Goal: Task Accomplishment & Management: Manage account settings

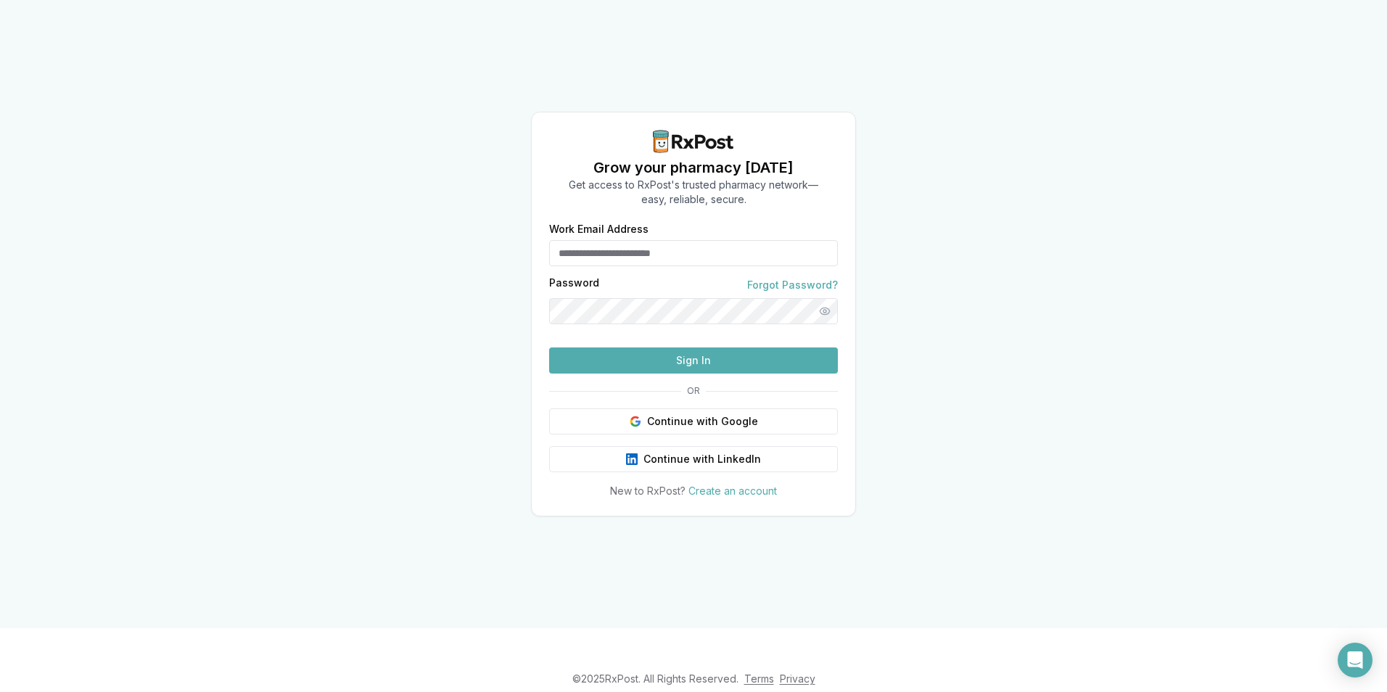
click at [644, 245] on form "Work Email Address Password Forgot Password? Sign In" at bounding box center [693, 298] width 289 height 149
type input "*"
type input "**********"
click at [703, 374] on button "Sign In" at bounding box center [693, 361] width 289 height 26
click at [0, 433] on html "**********" at bounding box center [693, 346] width 1387 height 692
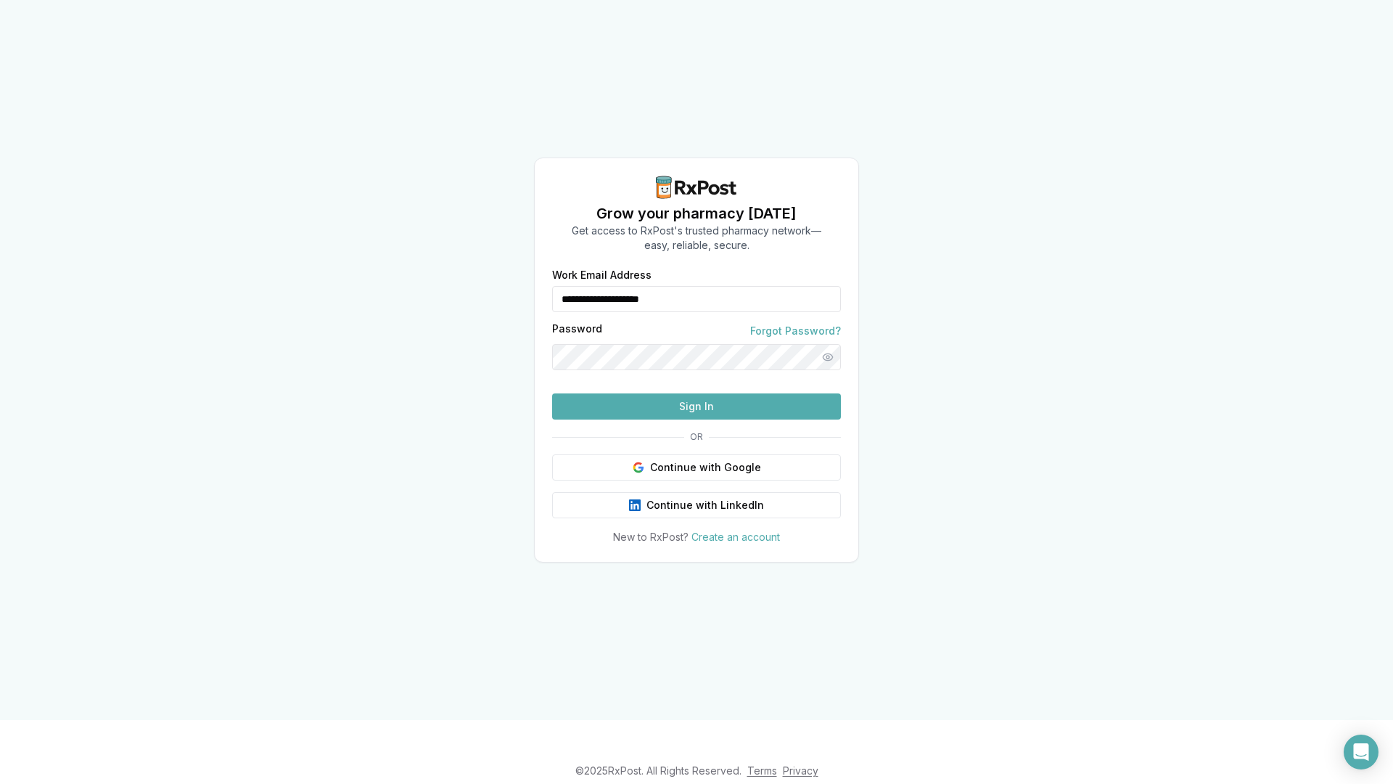
click at [711, 419] on button "Sign In" at bounding box center [696, 406] width 289 height 26
click at [33, 469] on div "**********" at bounding box center [696, 360] width 1393 height 720
click at [720, 419] on button "Sign In" at bounding box center [696, 406] width 289 height 26
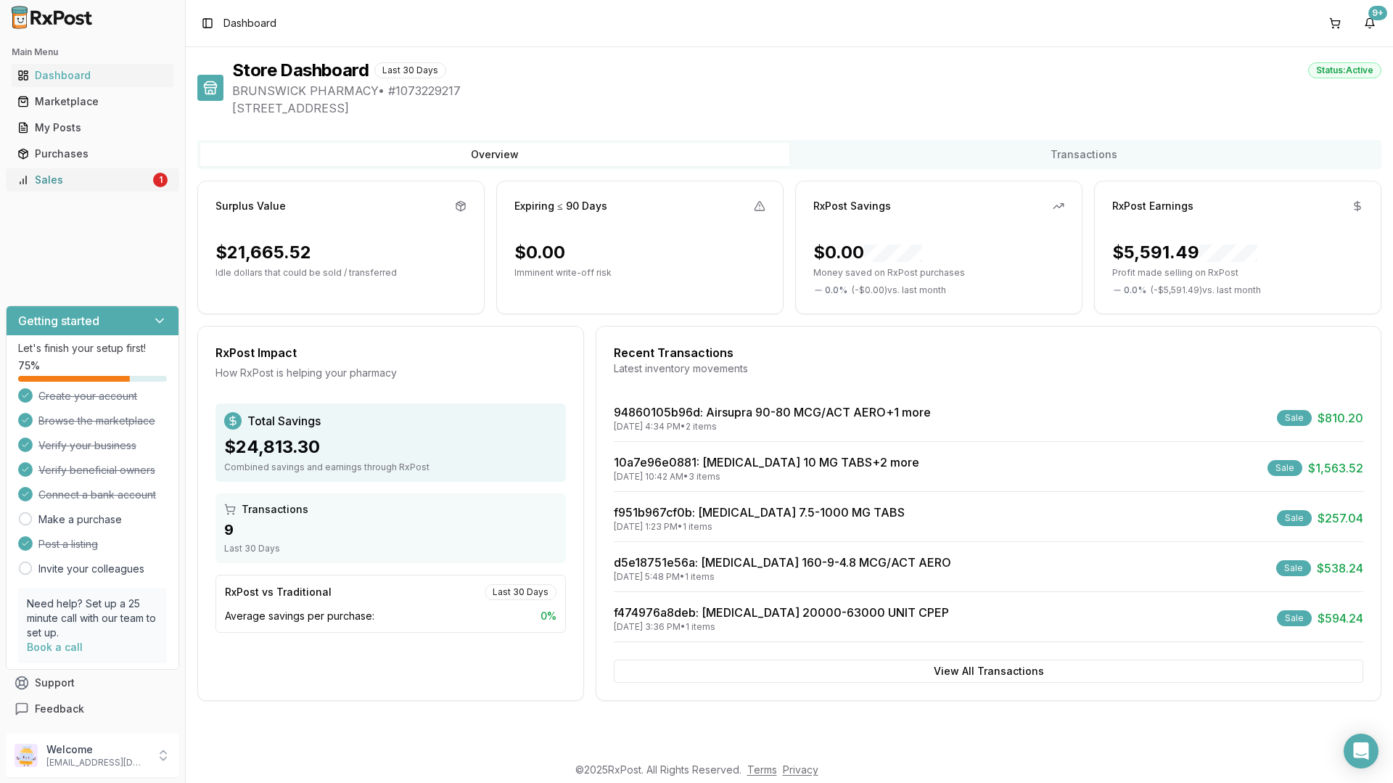
click at [49, 176] on div "Sales" at bounding box center [83, 180] width 133 height 15
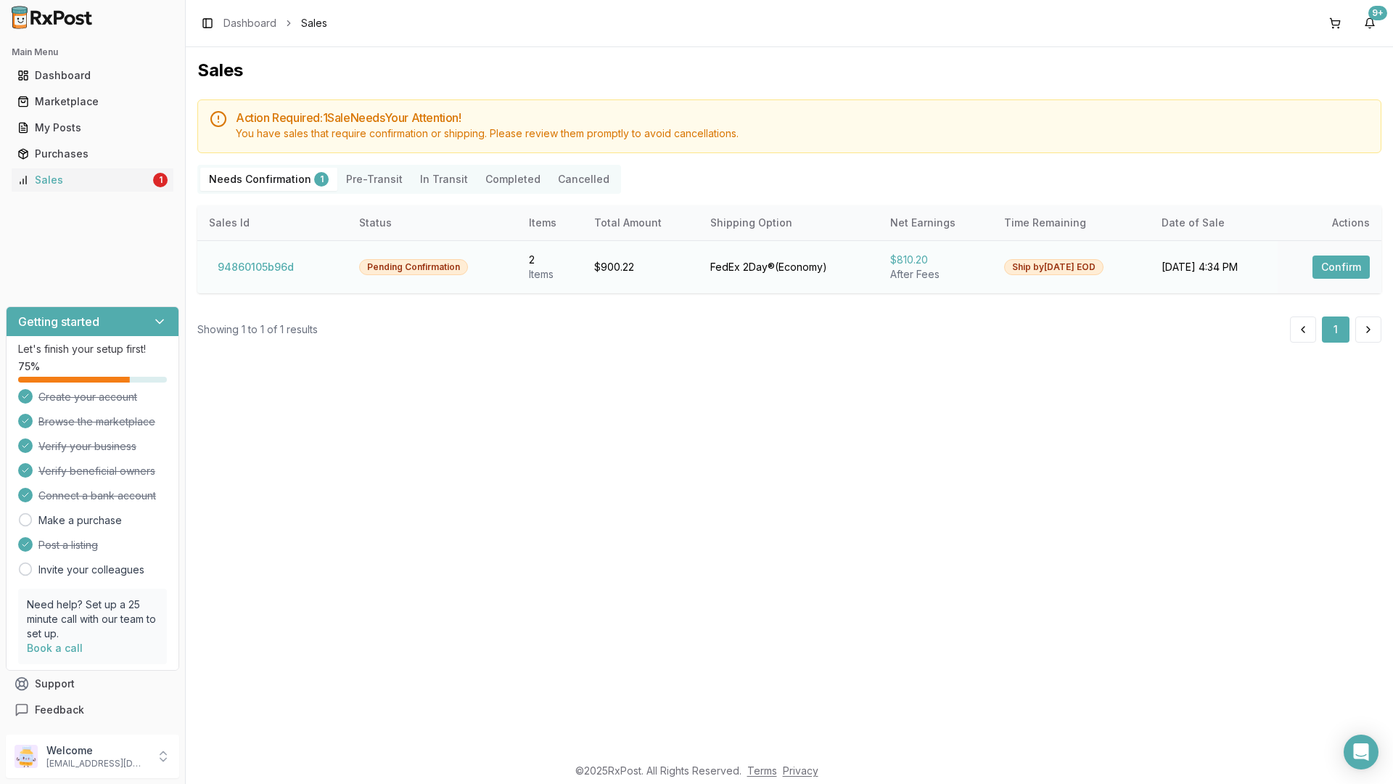
click at [1340, 263] on button "Confirm" at bounding box center [1341, 266] width 57 height 23
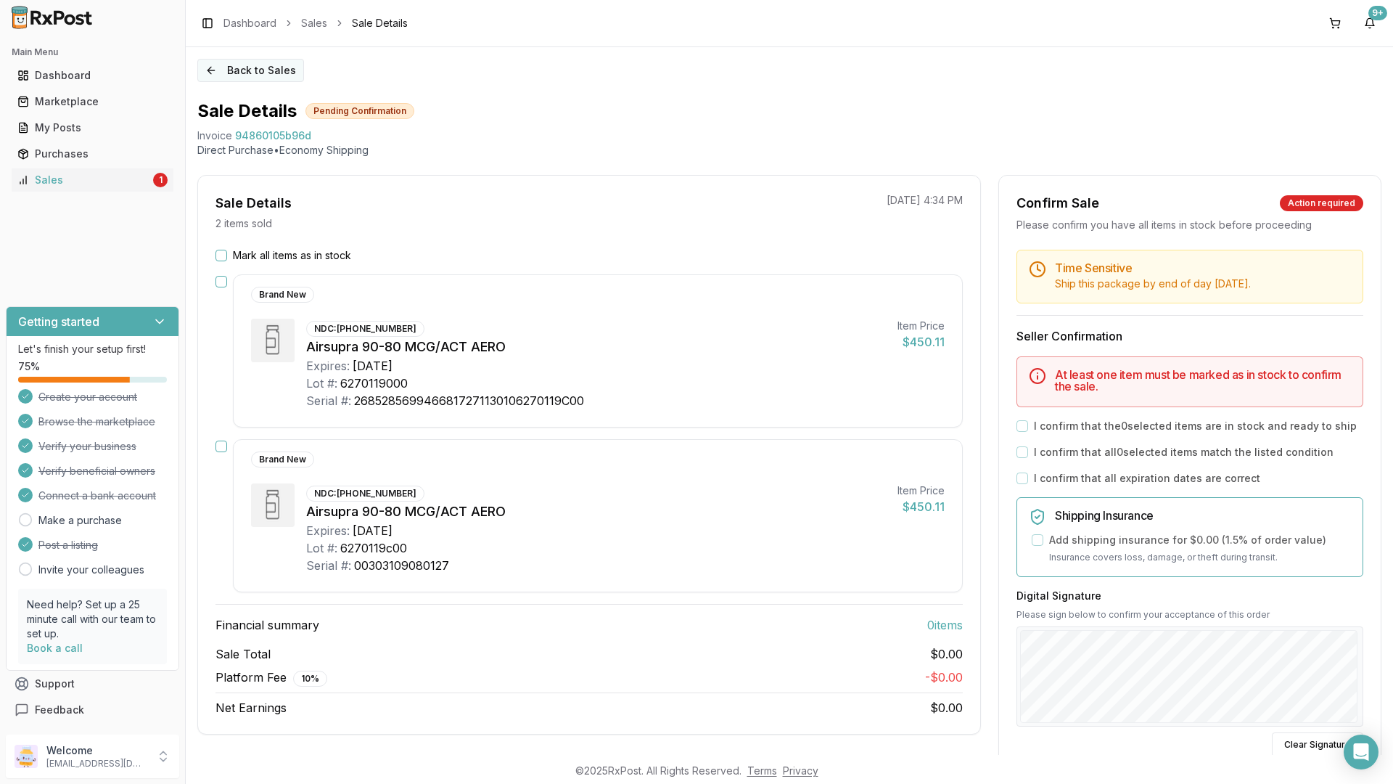
click at [271, 70] on button "Back to Sales" at bounding box center [250, 70] width 107 height 23
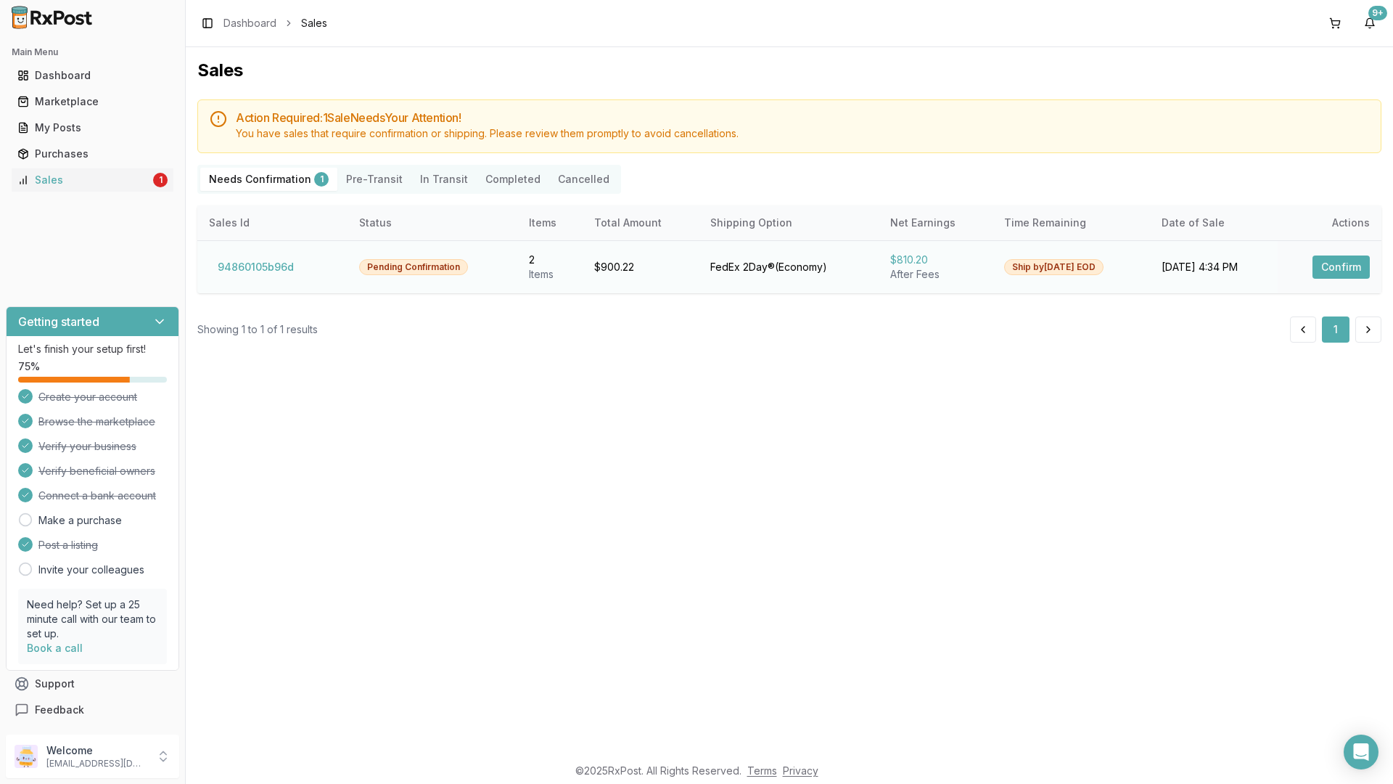
click at [1351, 260] on button "Confirm" at bounding box center [1341, 266] width 57 height 23
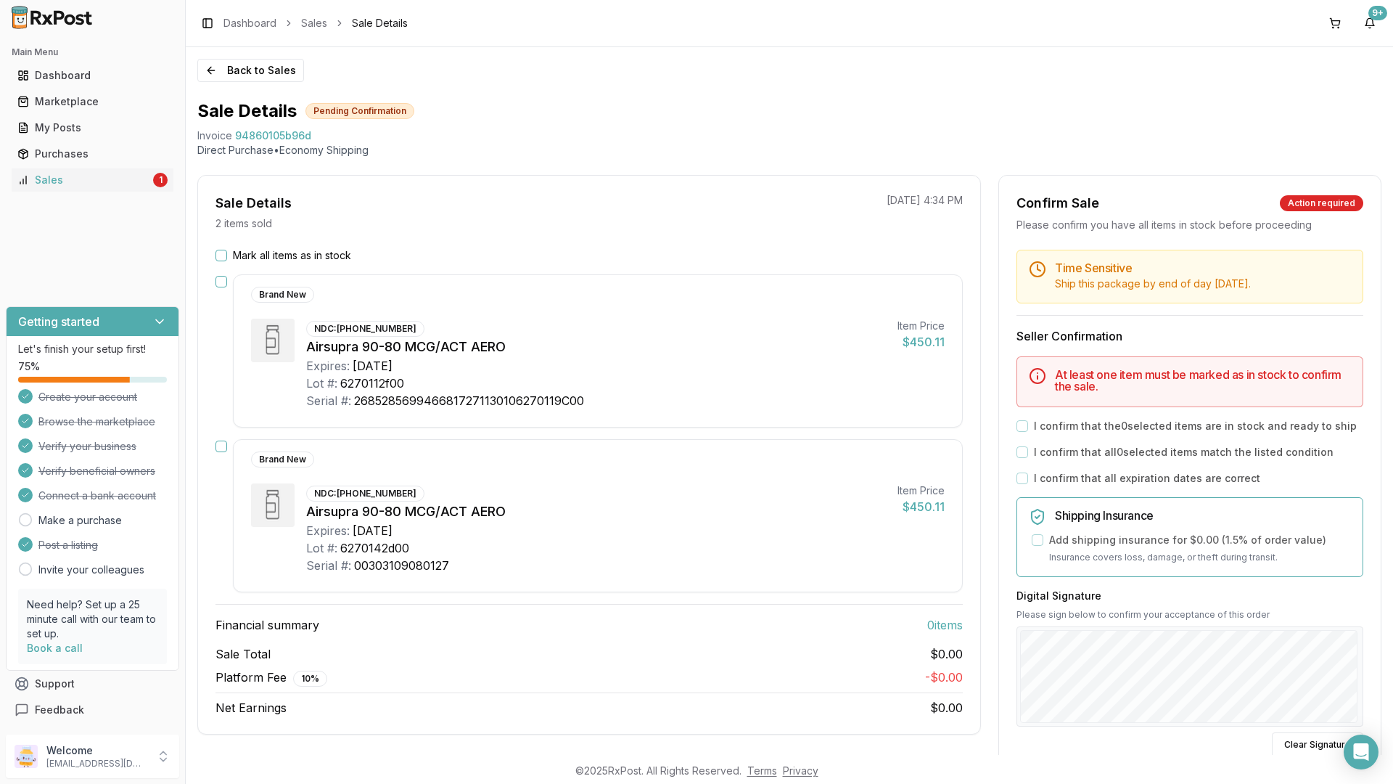
click at [229, 249] on div "Mark all items as in stock" at bounding box center [588, 255] width 747 height 15
click at [215, 256] on button "Mark all items as in stock" at bounding box center [221, 256] width 12 height 12
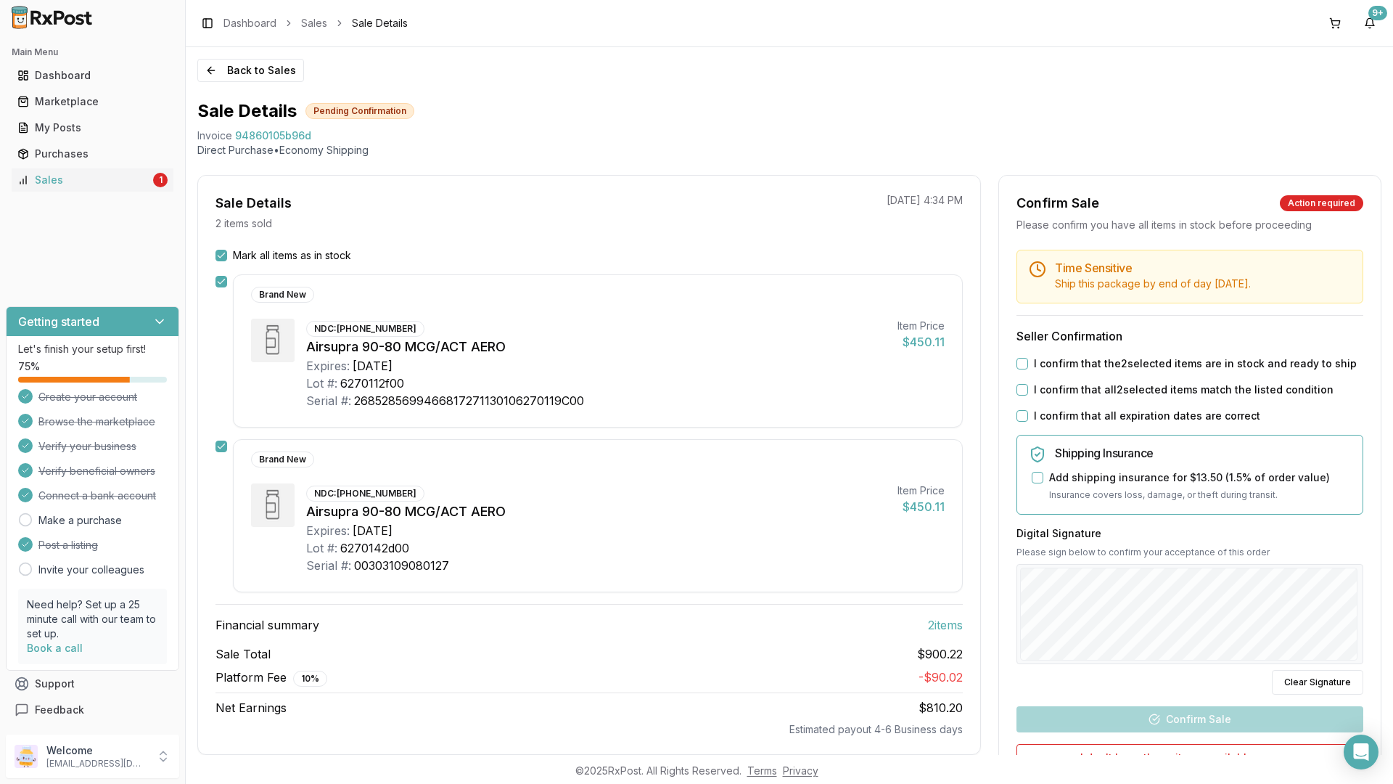
click at [1018, 365] on button "I confirm that the 2 selected items are in stock and ready to ship" at bounding box center [1023, 364] width 12 height 12
drag, startPoint x: 1020, startPoint y: 393, endPoint x: 1015, endPoint y: 410, distance: 18.1
click at [1020, 394] on button "I confirm that all 2 selected items match the listed condition" at bounding box center [1023, 390] width 12 height 12
drag, startPoint x: 1012, startPoint y: 419, endPoint x: 1017, endPoint y: 427, distance: 9.5
click at [1017, 427] on div "Time Sensitive Ship this package by end of day Monday, September 29th . Seller …" at bounding box center [1190, 556] width 382 height 613
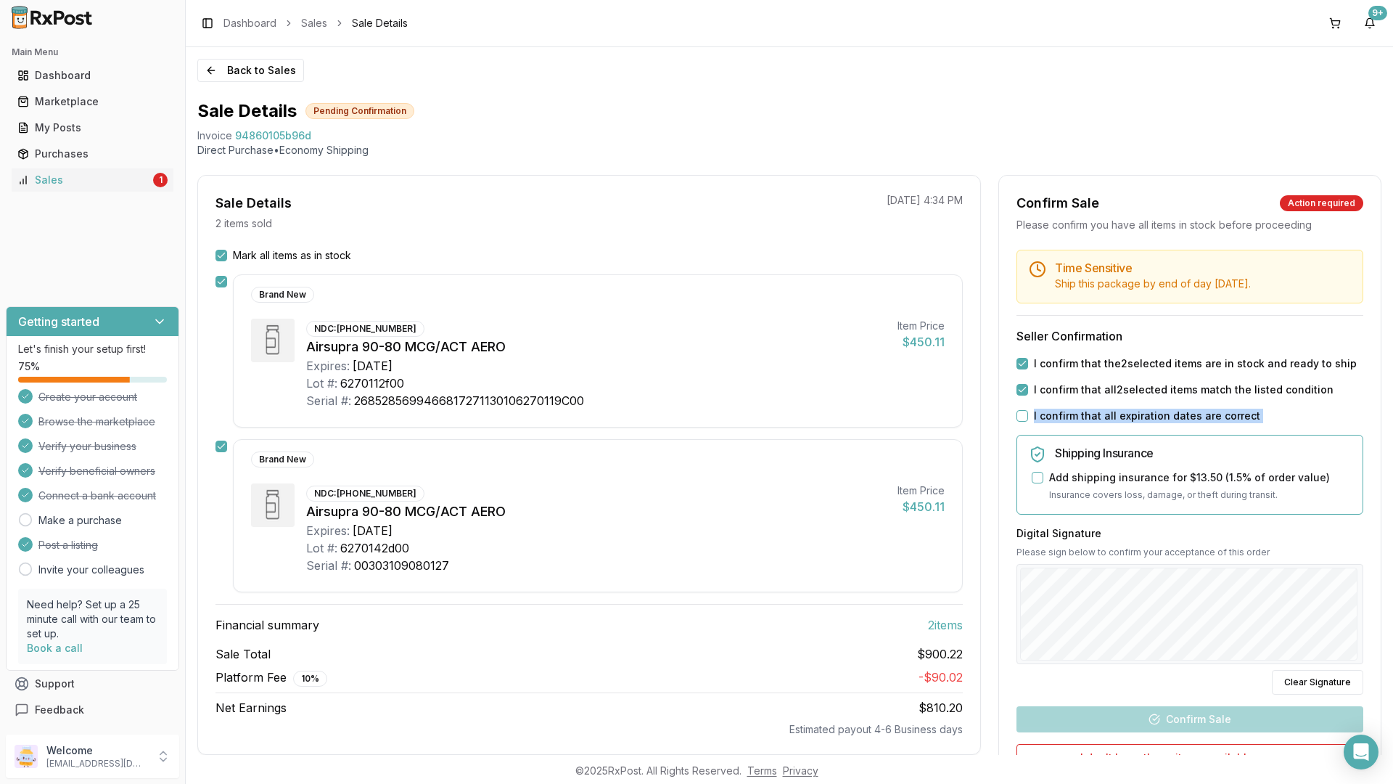
drag, startPoint x: 1017, startPoint y: 427, endPoint x: 1020, endPoint y: 416, distance: 12.0
click at [1021, 416] on button "I confirm that all expiration dates are correct" at bounding box center [1023, 416] width 12 height 12
click at [1169, 691] on button "Confirm Sale" at bounding box center [1190, 719] width 347 height 26
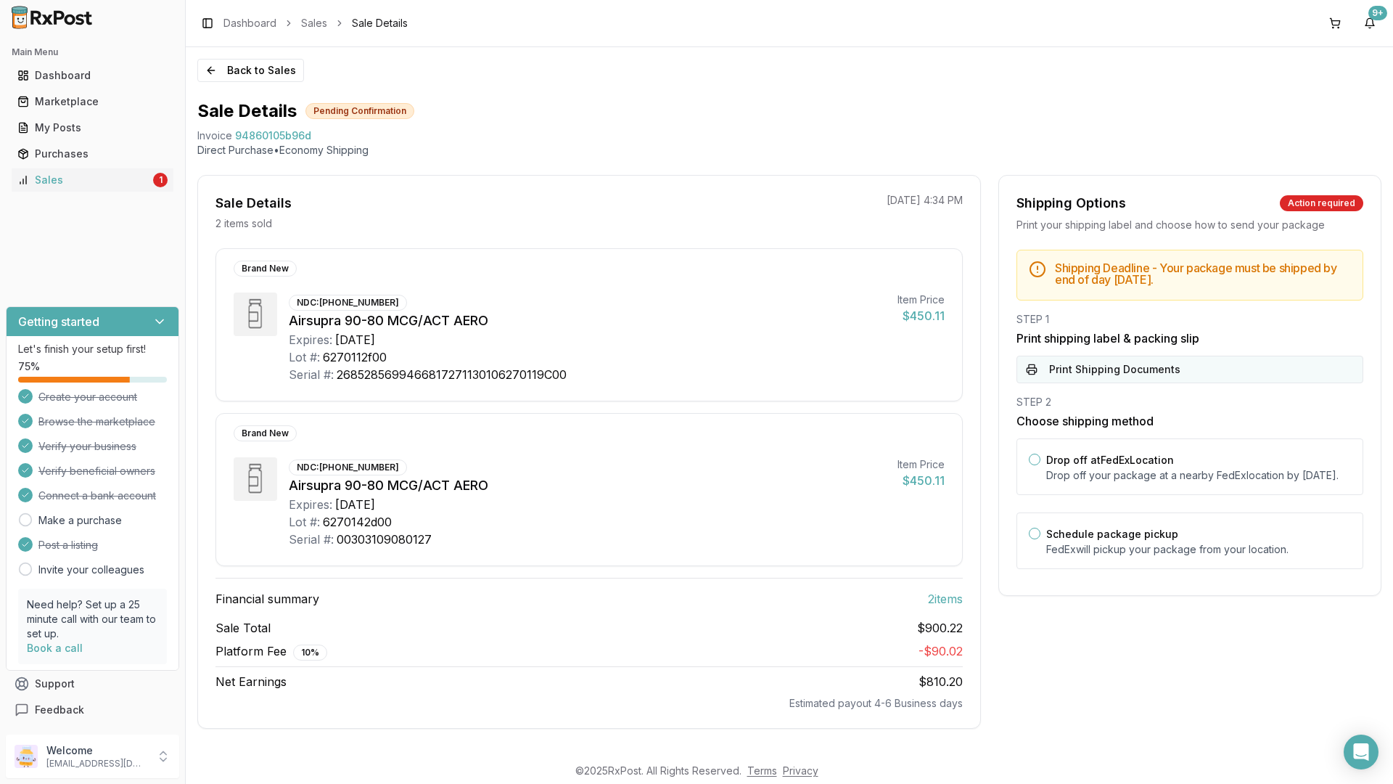
click at [1102, 366] on button "Print Shipping Documents" at bounding box center [1190, 370] width 347 height 28
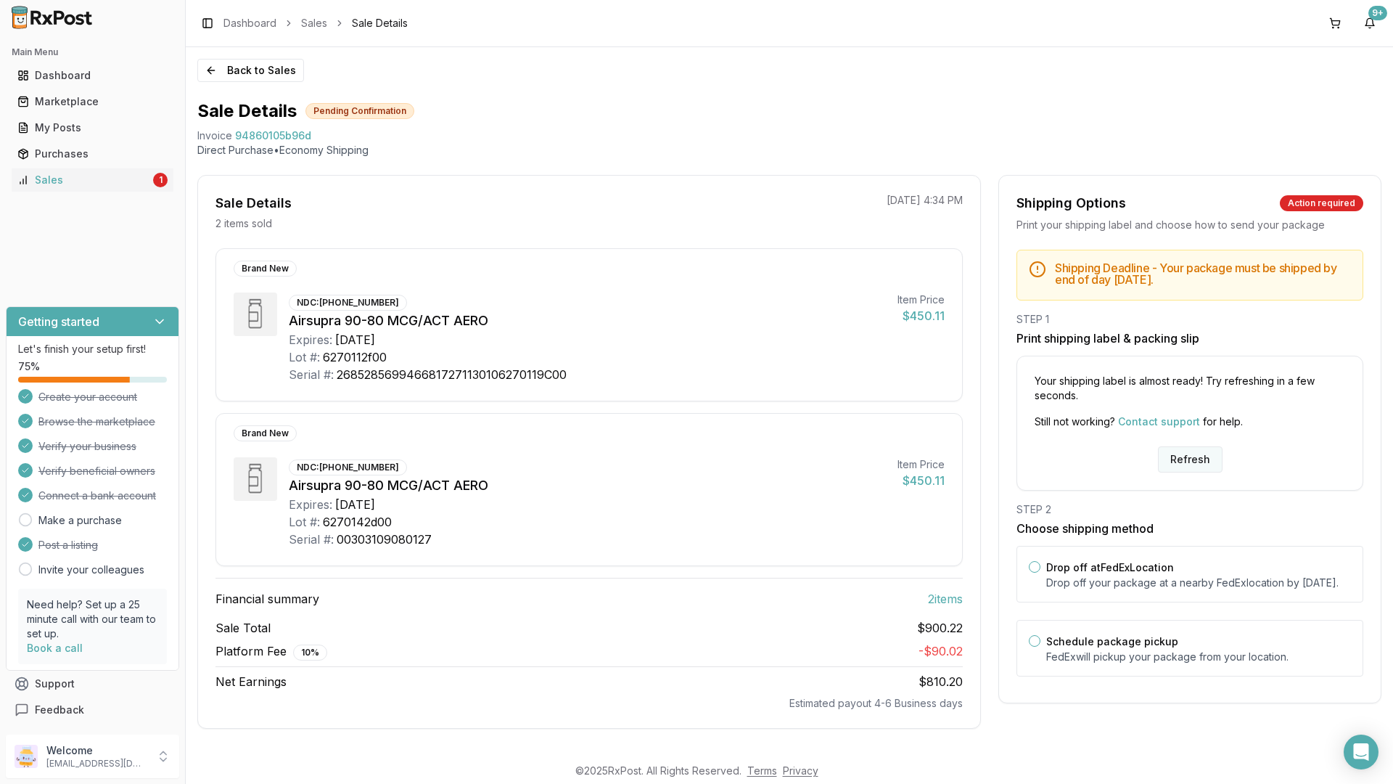
click at [1180, 458] on button "Refresh" at bounding box center [1190, 459] width 65 height 26
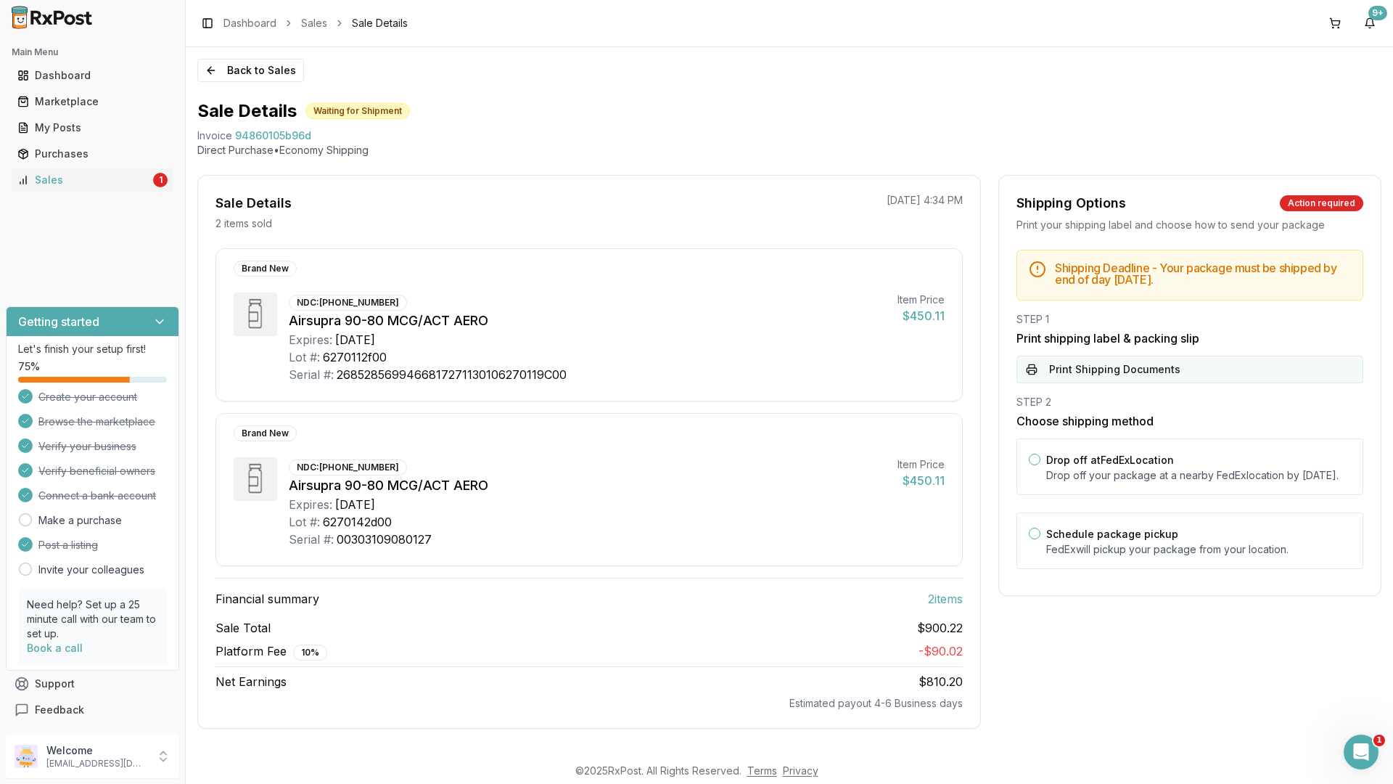
click at [1121, 368] on button "Print Shipping Documents" at bounding box center [1190, 370] width 347 height 28
click at [67, 756] on p "Welcome" at bounding box center [96, 750] width 101 height 15
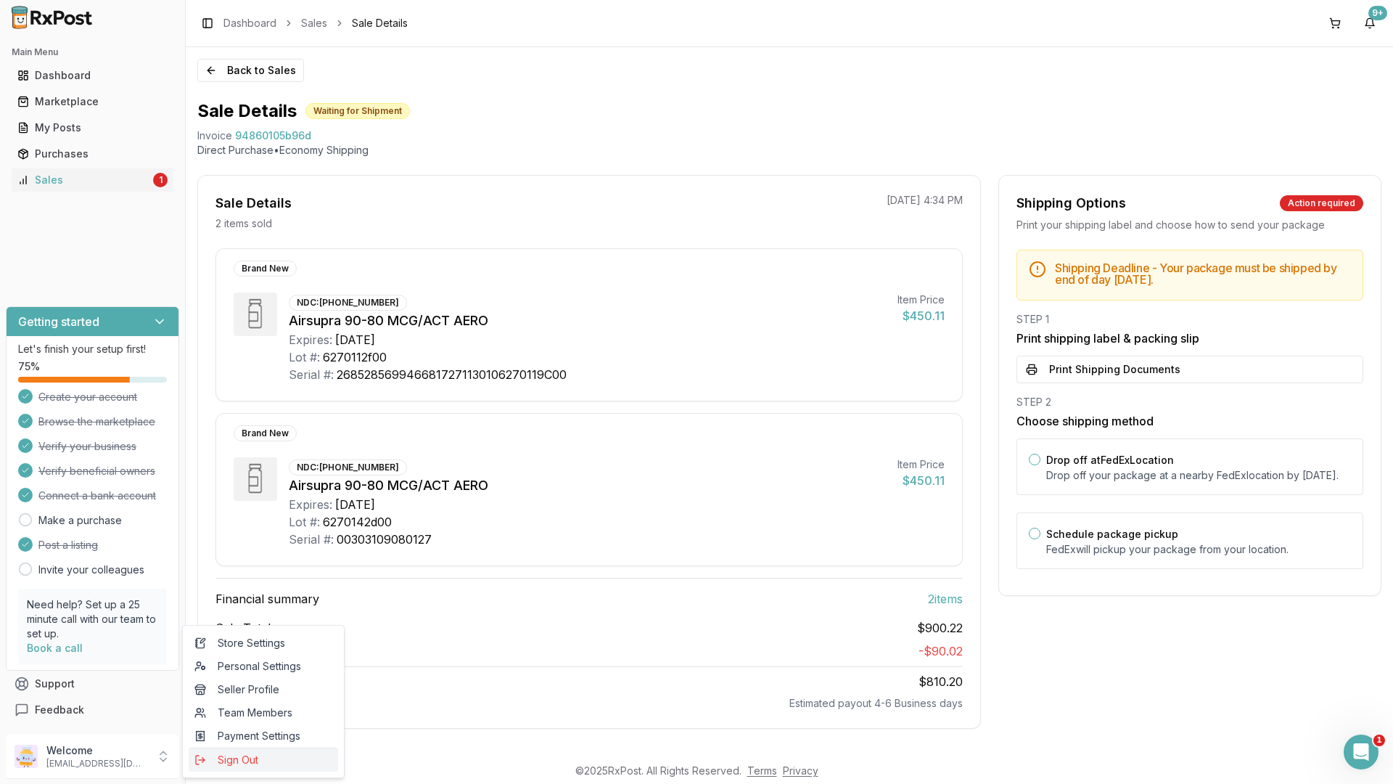
click at [249, 762] on span "Sign Out" at bounding box center [263, 759] width 138 height 15
